Goal: Task Accomplishment & Management: Use online tool/utility

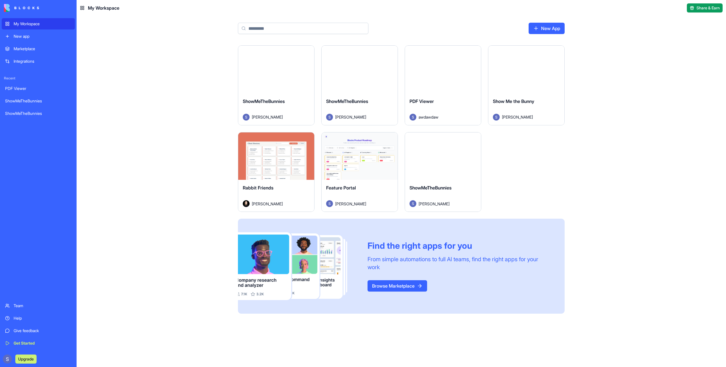
click at [274, 75] on button "Launch" at bounding box center [276, 69] width 43 height 11
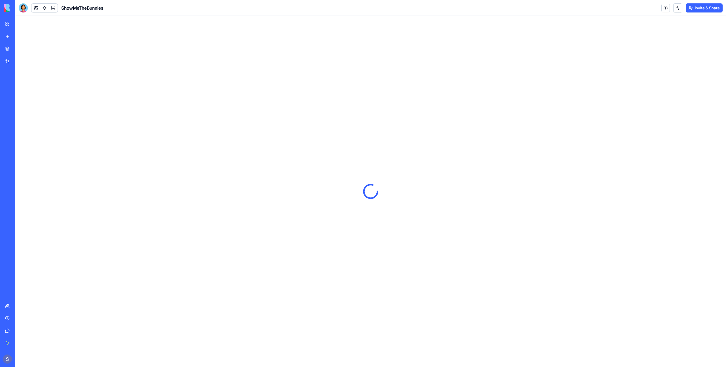
click at [24, 7] on div at bounding box center [23, 7] width 9 height 9
